Goal: Find specific page/section: Find specific page/section

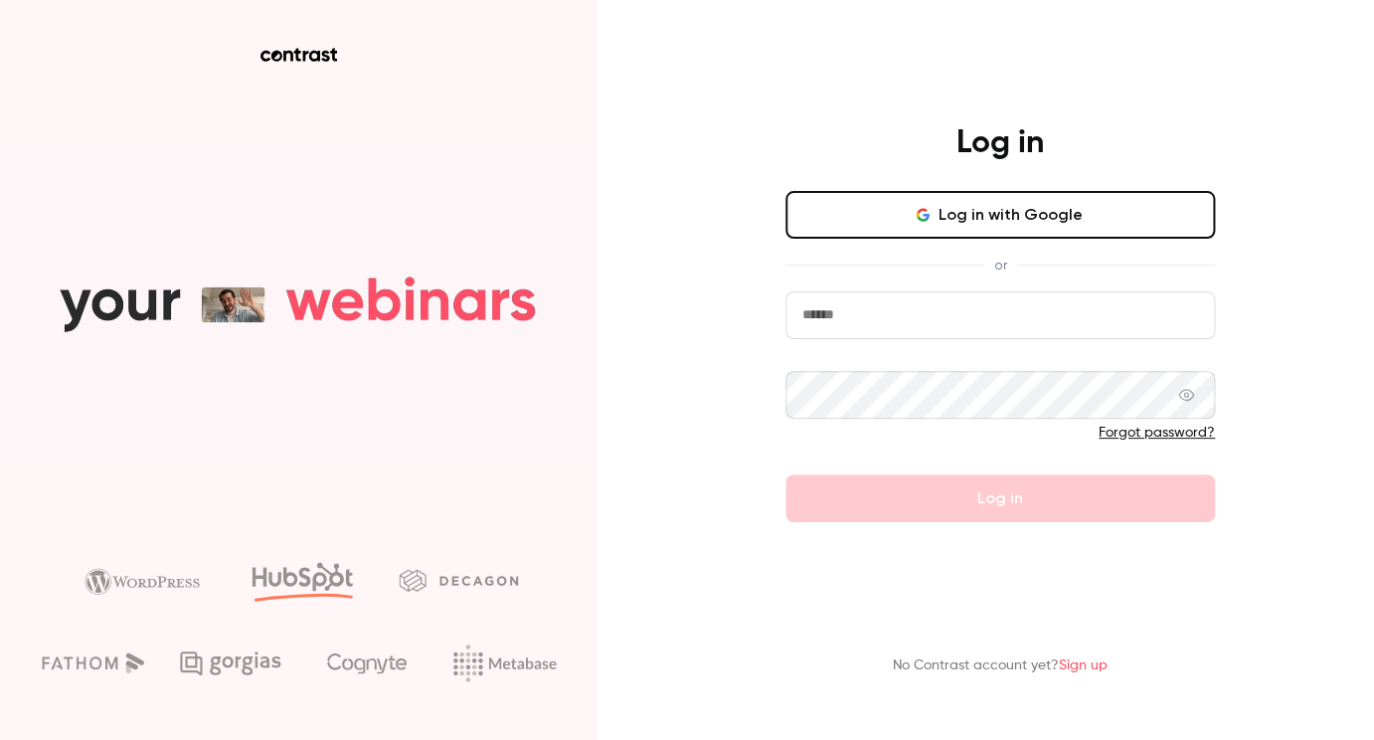
click at [894, 316] on input "email" at bounding box center [1001, 315] width 430 height 48
type input "**********"
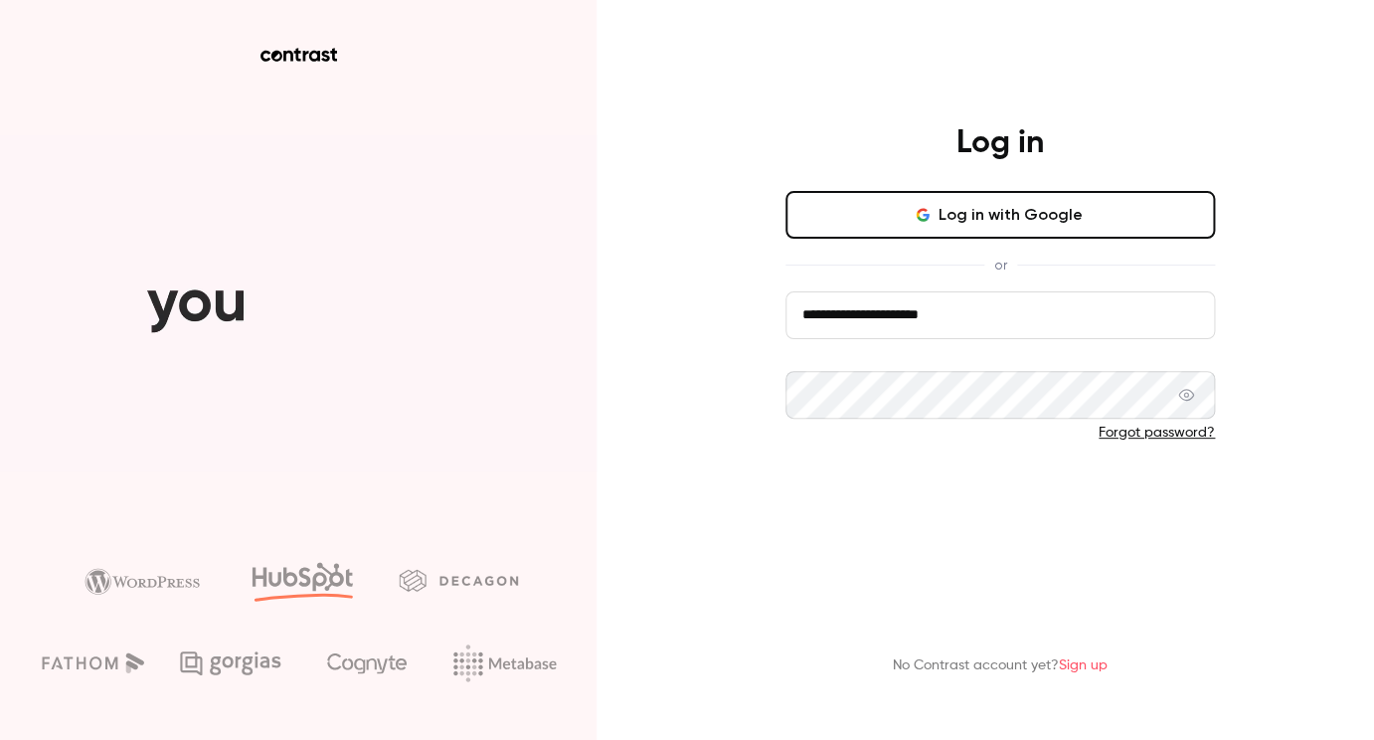
click at [986, 497] on button "Log in" at bounding box center [1001, 498] width 430 height 48
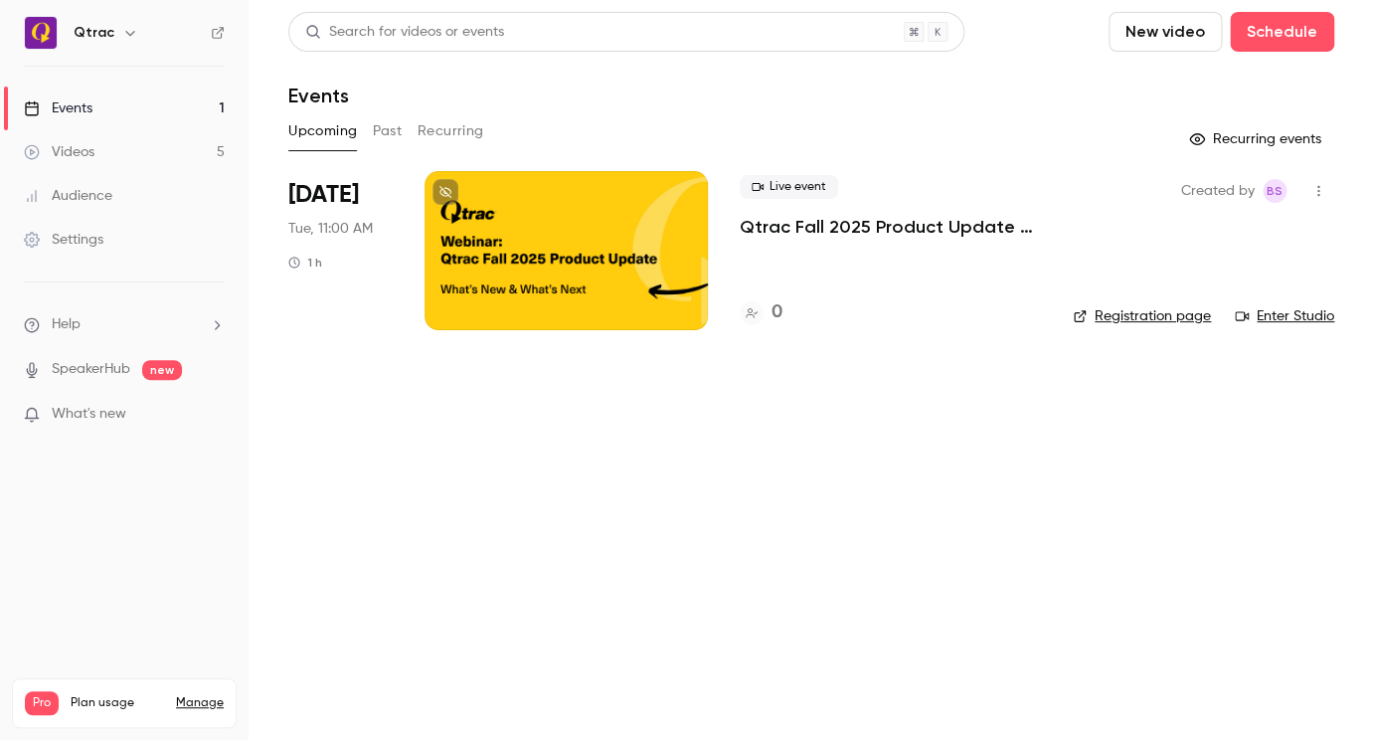
click at [1145, 317] on link "Registration page" at bounding box center [1142, 316] width 138 height 20
